Goal: Task Accomplishment & Management: Use online tool/utility

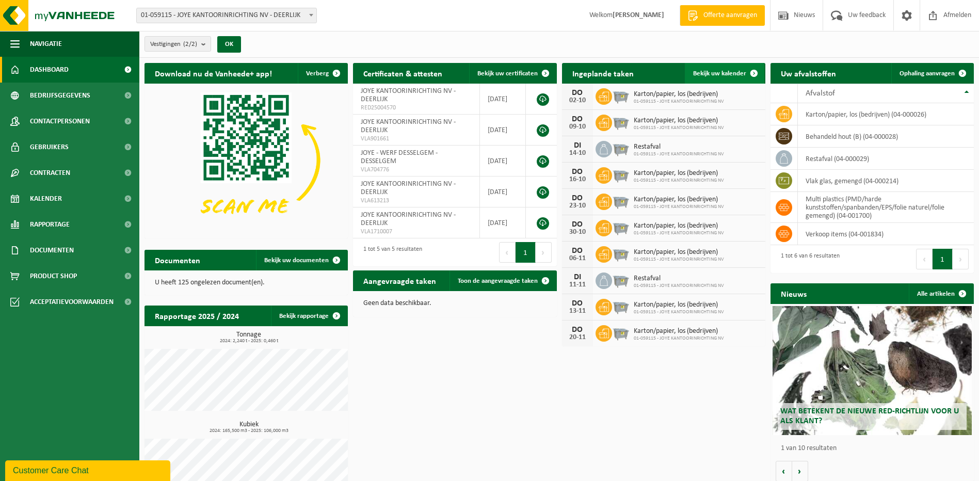
click at [716, 75] on span "Bekijk uw kalender" at bounding box center [719, 73] width 53 height 7
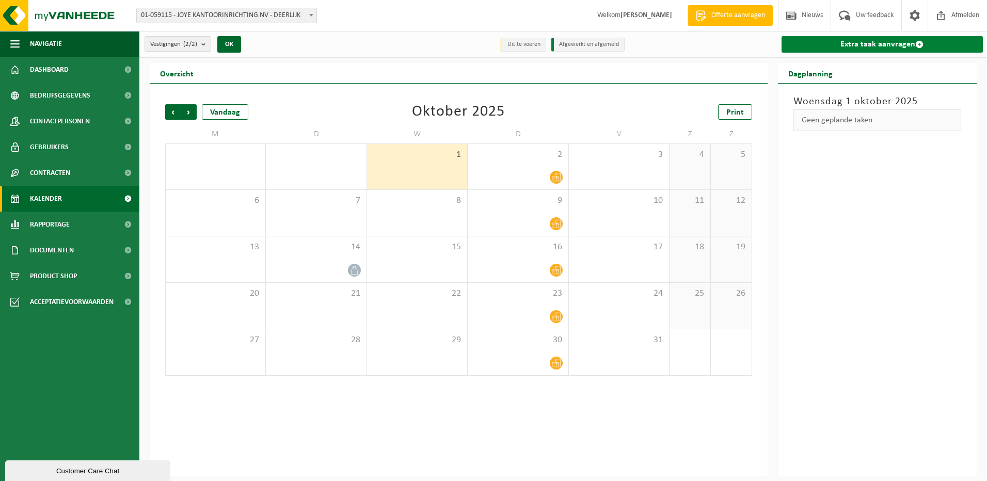
click at [884, 41] on link "Extra taak aanvragen" at bounding box center [883, 44] width 202 height 17
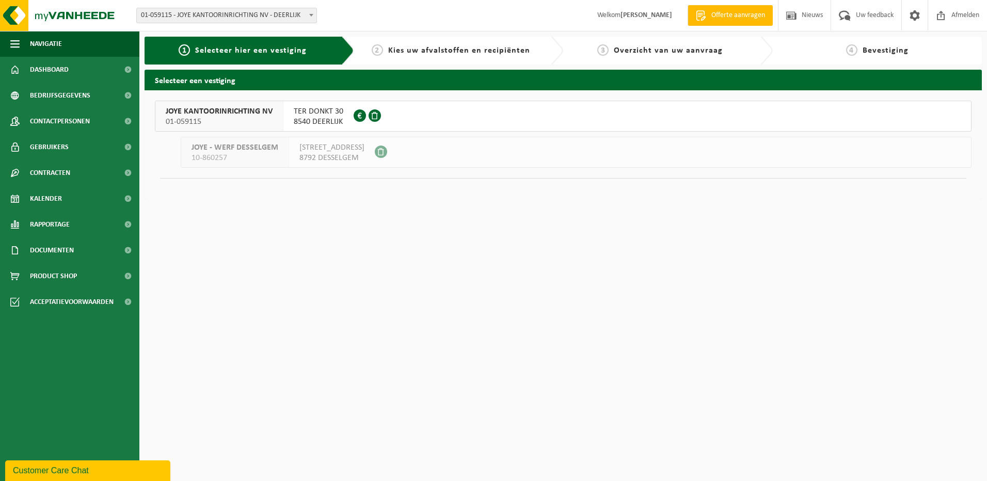
click at [234, 116] on span "JOYE KANTOORINRICHTING NV" at bounding box center [219, 111] width 107 height 10
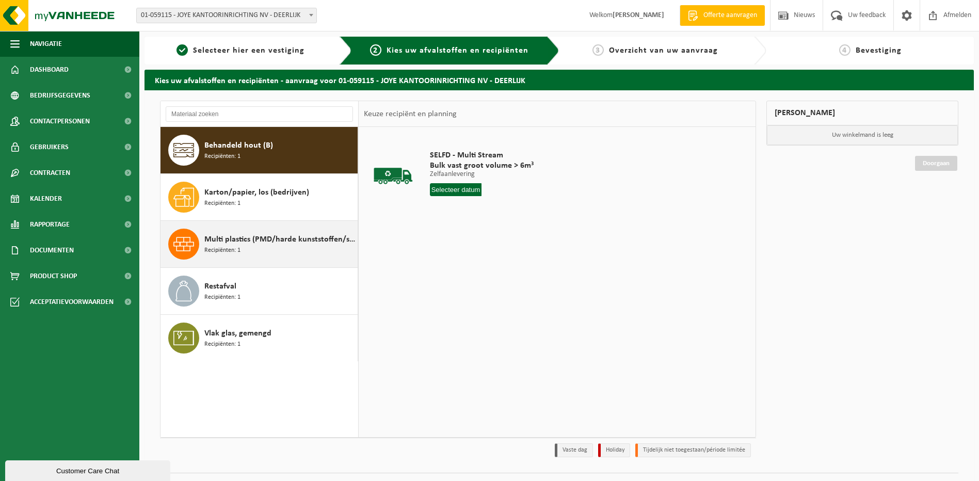
click at [249, 251] on div "Multi plastics (PMD/harde kunststoffen/spanbanden/EPS/folie naturel/folie gemen…" at bounding box center [279, 244] width 151 height 31
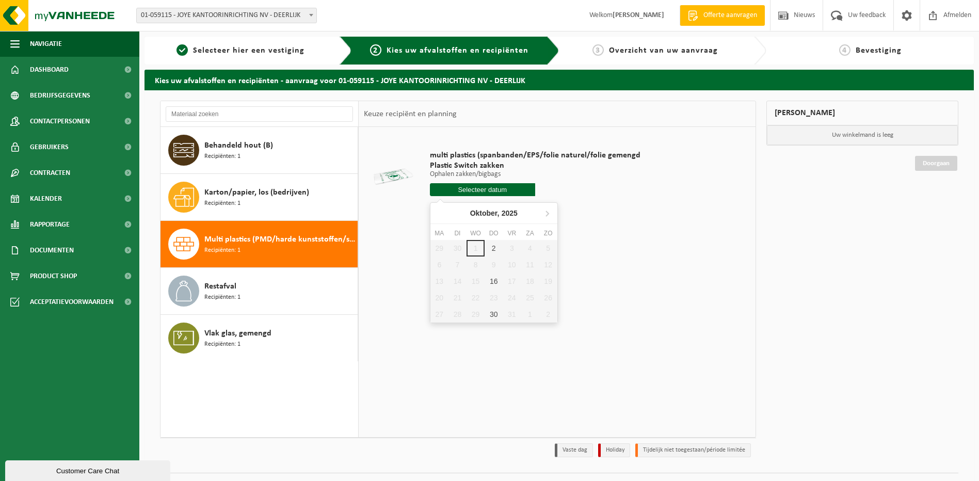
click at [491, 193] on input "text" at bounding box center [482, 189] width 105 height 13
click at [493, 250] on div "2" at bounding box center [494, 248] width 18 height 17
type input "Van 2025-10-02"
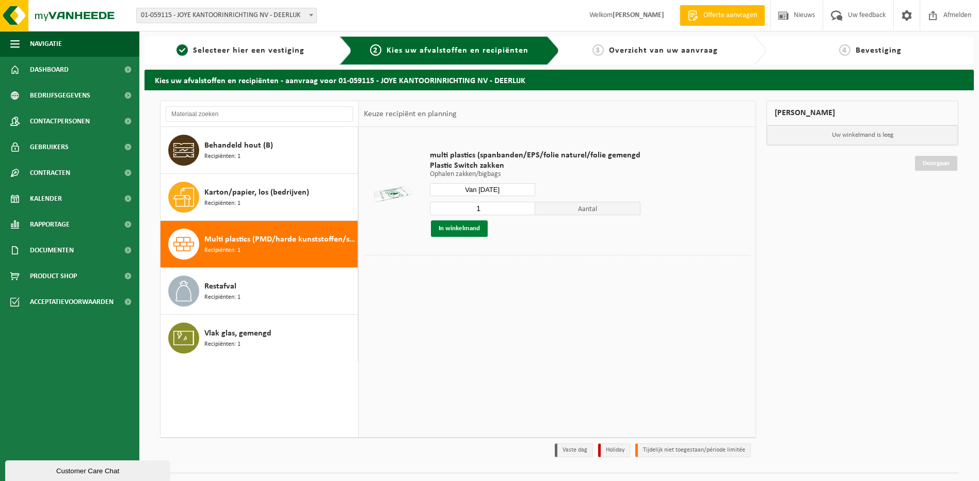
click at [449, 230] on button "In winkelmand" at bounding box center [459, 228] width 57 height 17
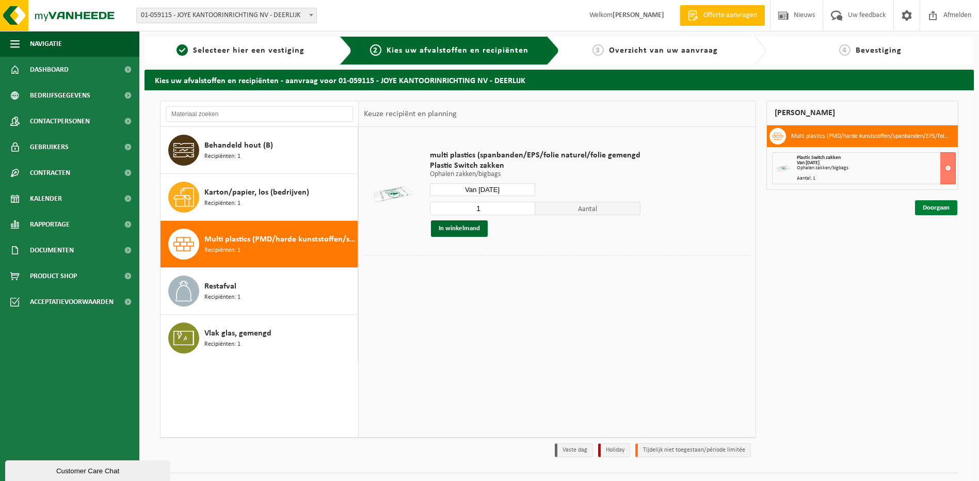
click at [938, 206] on link "Doorgaan" at bounding box center [936, 207] width 42 height 15
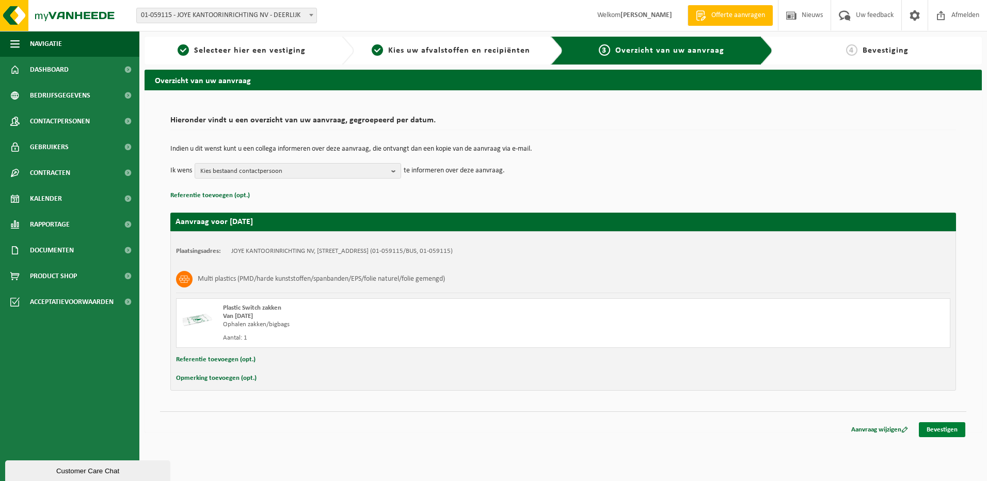
click at [946, 432] on link "Bevestigen" at bounding box center [942, 429] width 46 height 15
